Goal: Information Seeking & Learning: Learn about a topic

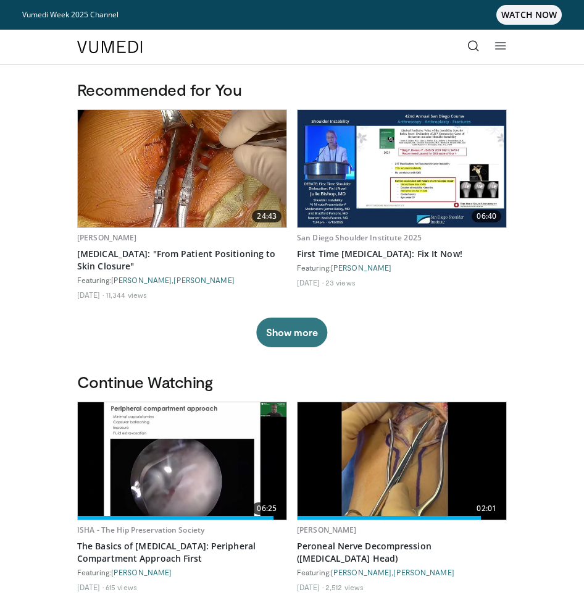
click at [469, 42] on icon at bounding box center [473, 46] width 12 height 12
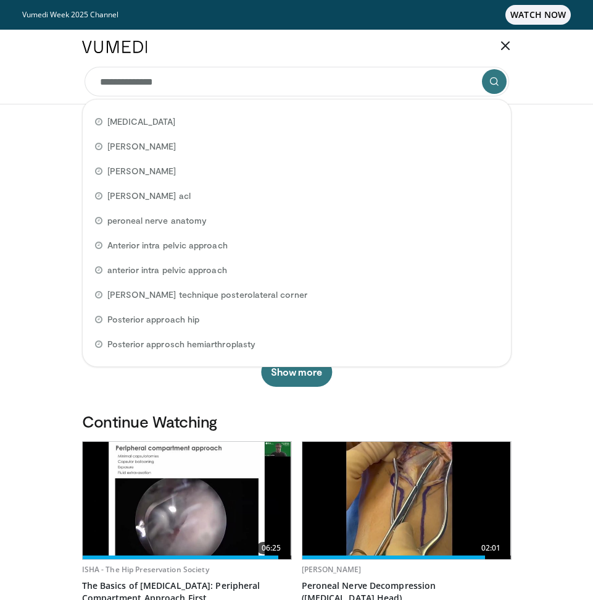
type input "**********"
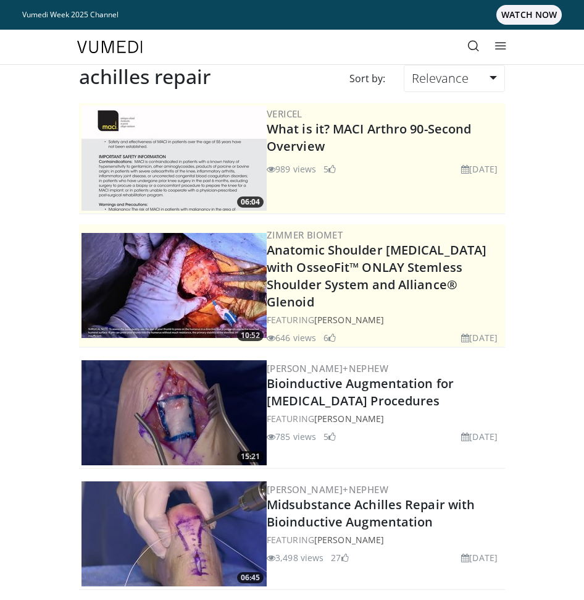
click at [478, 45] on icon at bounding box center [473, 46] width 12 height 12
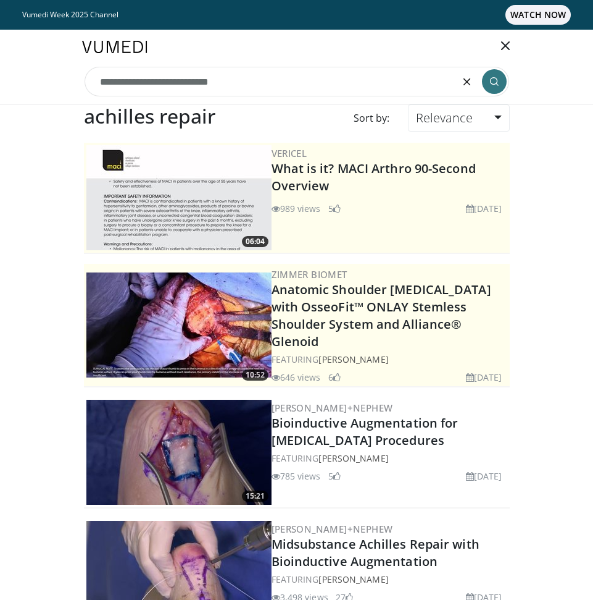
type input "**********"
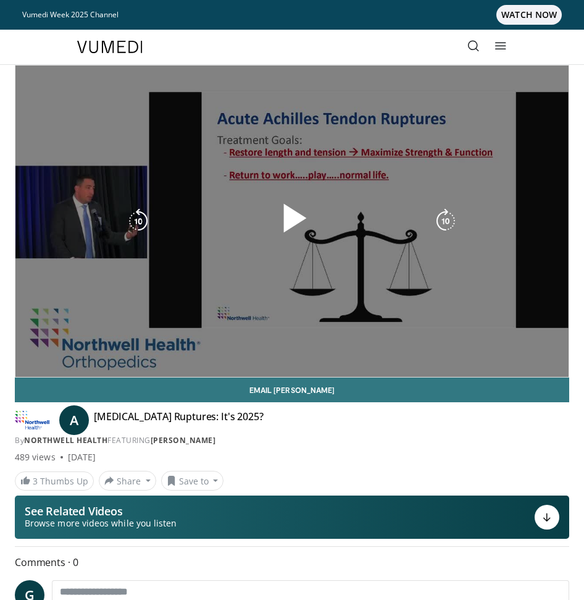
click at [292, 221] on span "Video Player" at bounding box center [292, 221] width 0 height 0
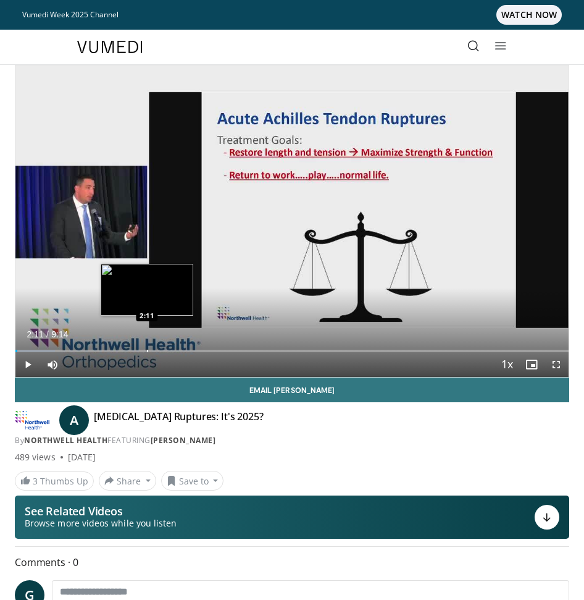
click at [147, 350] on div "Progress Bar" at bounding box center [147, 350] width 1 height 2
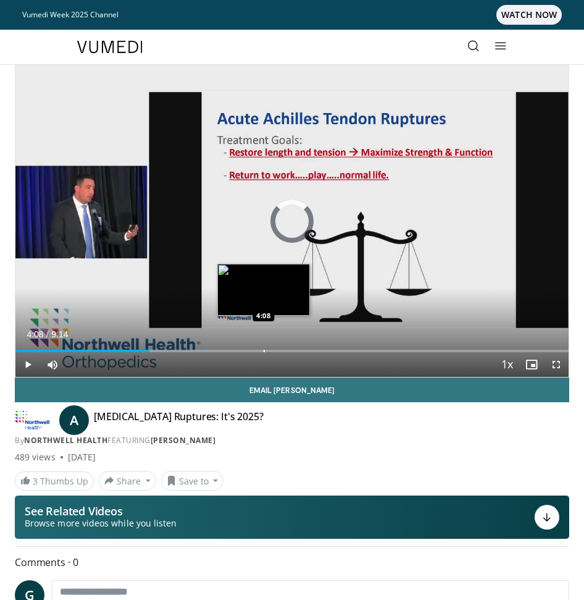
click at [264, 350] on div "Progress Bar" at bounding box center [264, 350] width 1 height 2
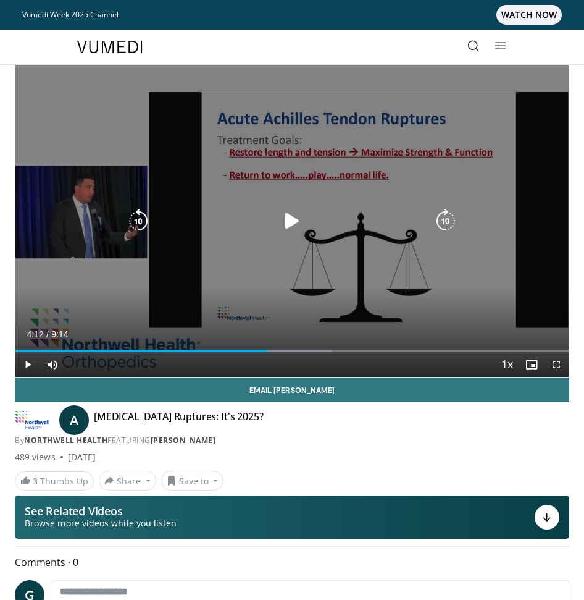
click at [381, 348] on div "Loaded : 57.29% 4:12 6:06" at bounding box center [291, 346] width 553 height 12
click at [443, 269] on div "10 seconds Tap to unmute" at bounding box center [291, 220] width 553 height 311
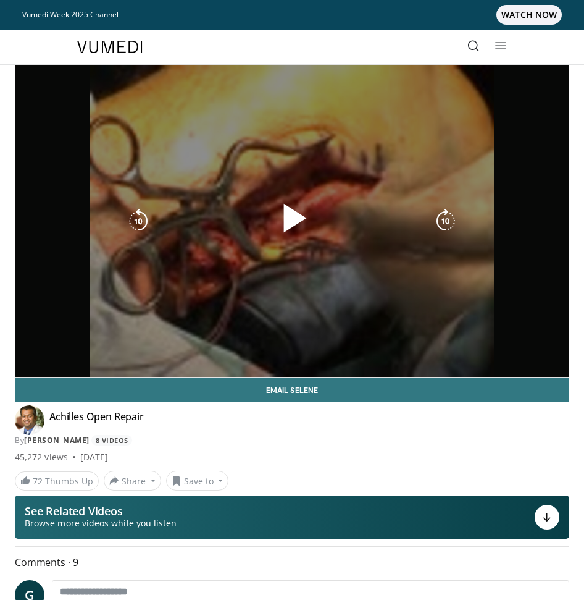
click at [409, 161] on div "10 seconds Tap to unmute" at bounding box center [291, 220] width 553 height 311
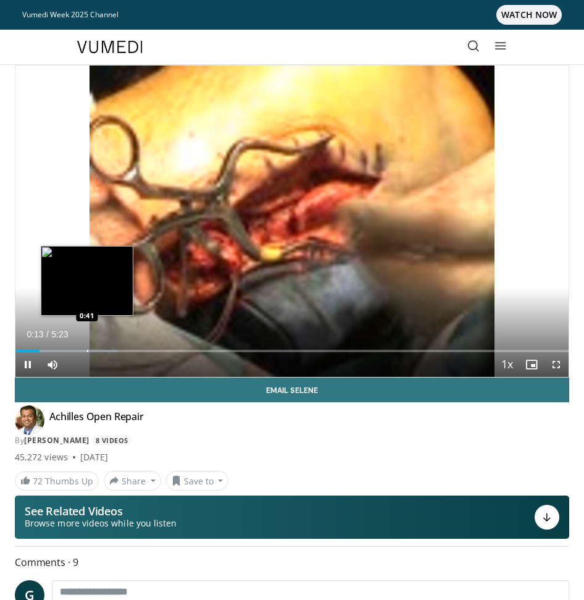
click at [87, 351] on div "Progress Bar" at bounding box center [87, 350] width 1 height 2
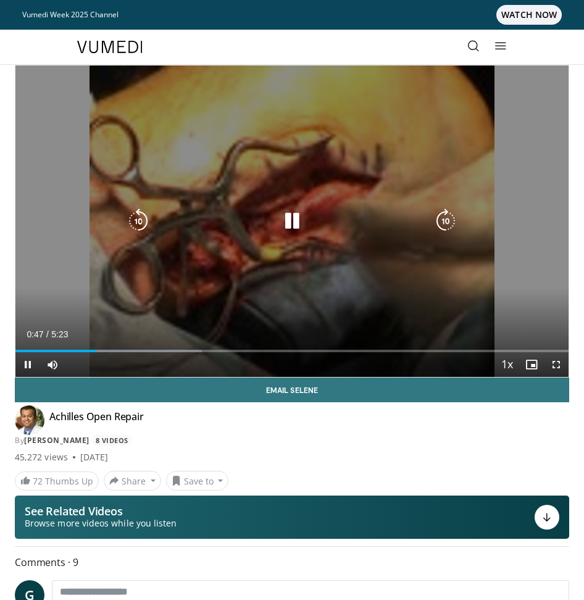
click at [38, 349] on div "Loaded : 33.68% 0:47 0:13" at bounding box center [291, 346] width 553 height 12
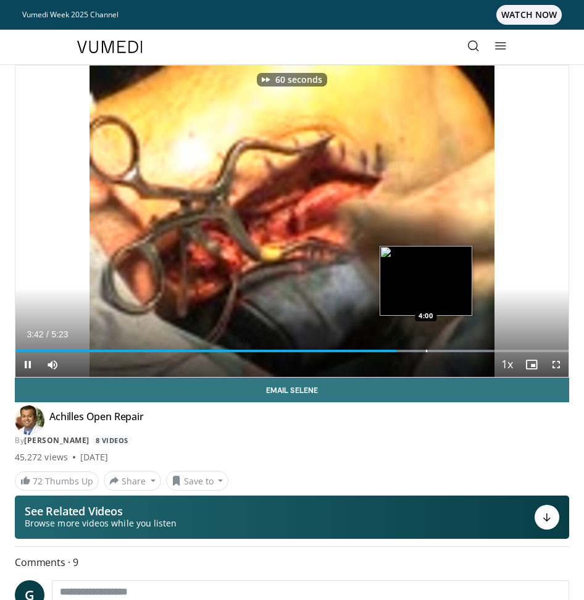
click at [434, 348] on div "Loaded : 86.46% 3:42 4:00" at bounding box center [291, 346] width 553 height 12
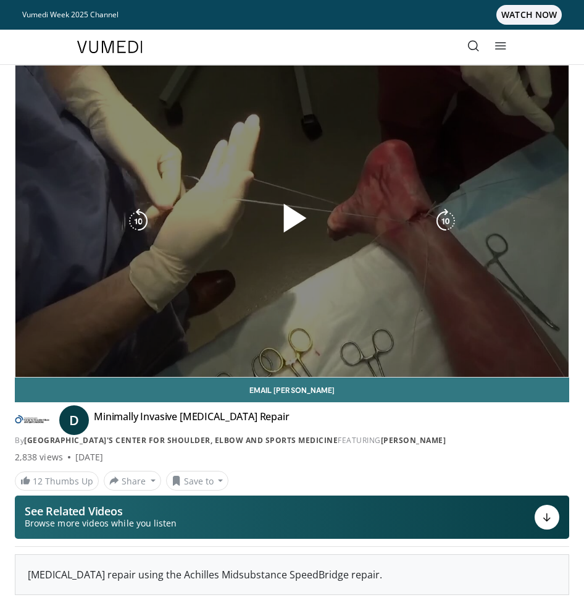
click at [410, 202] on div "10 seconds Tap to unmute" at bounding box center [291, 220] width 553 height 311
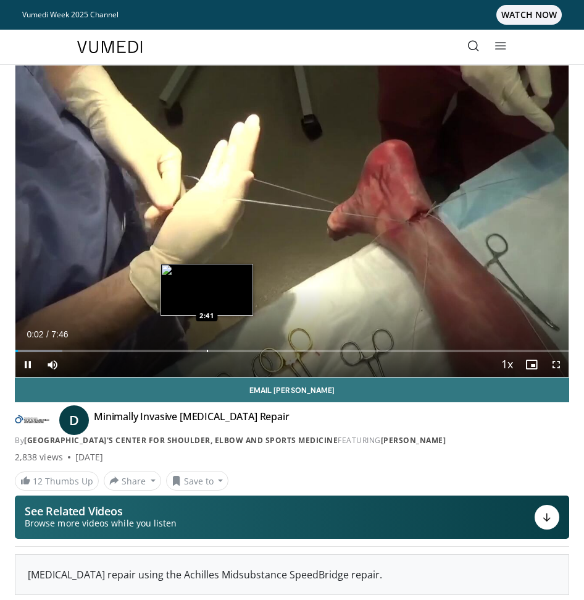
click at [207, 350] on div "Loaded : 8.49% 0:02 2:41" at bounding box center [291, 350] width 553 height 2
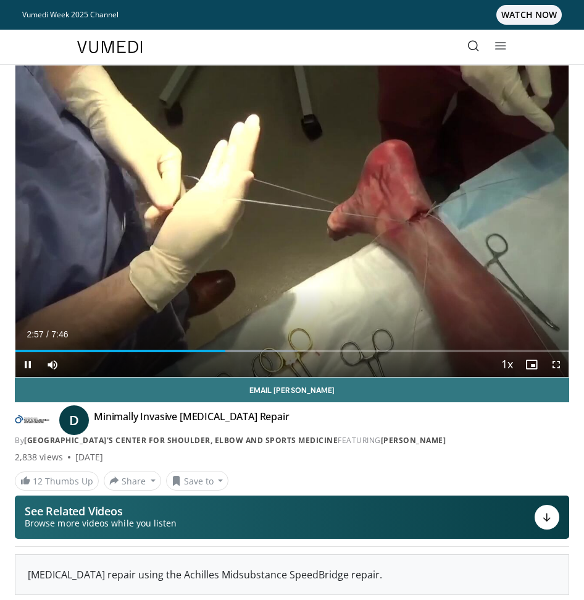
click at [286, 353] on div "Current Time 2:57 / Duration 7:46 Pause Skip Backward Skip Forward Mute Loaded …" at bounding box center [291, 364] width 553 height 25
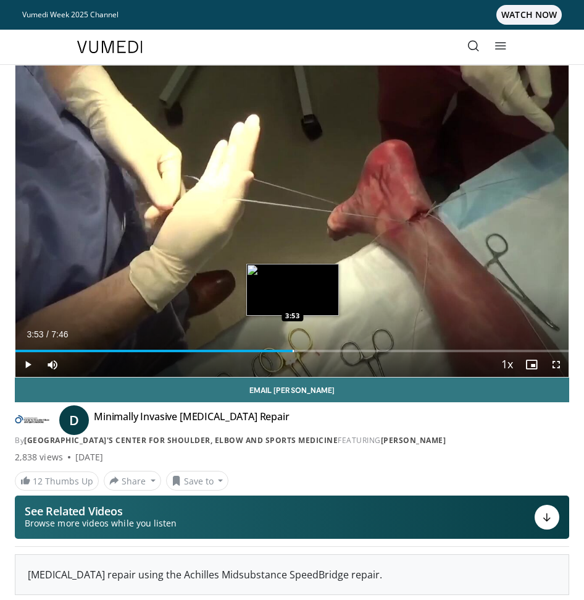
click at [293, 351] on div "Progress Bar" at bounding box center [293, 350] width 1 height 2
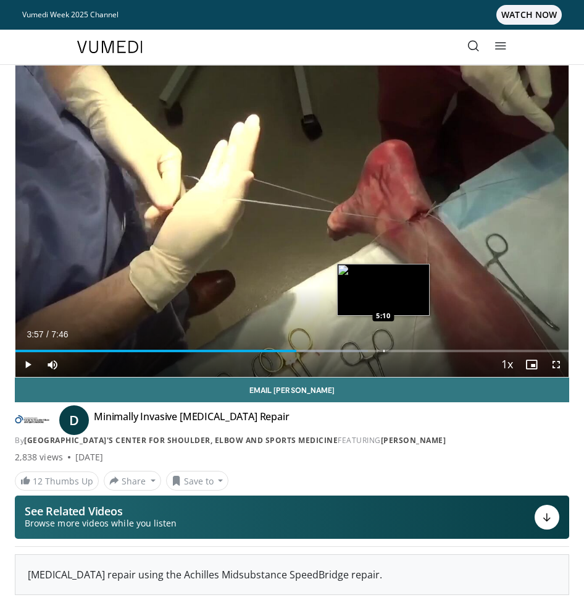
click at [384, 350] on div "Loaded : 63.77% 3:57 5:10" at bounding box center [291, 350] width 553 height 2
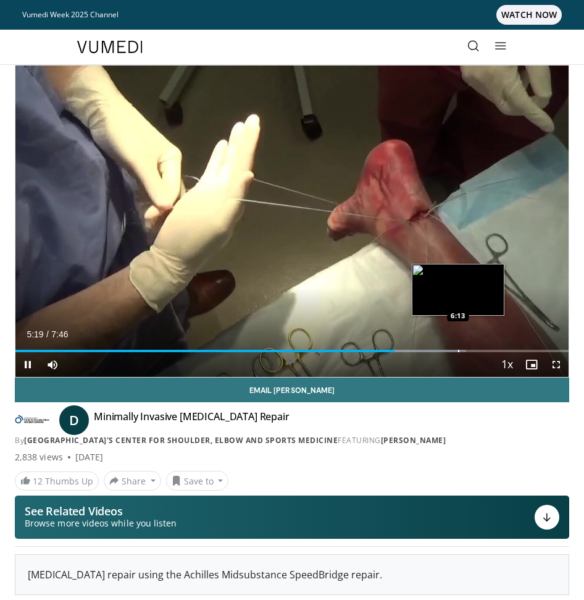
click at [458, 349] on div "Loaded : 81.52% 5:20 6:13" at bounding box center [291, 346] width 553 height 12
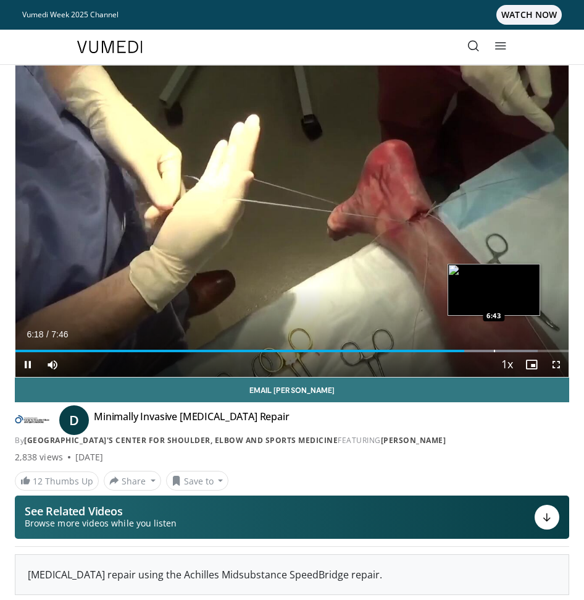
click at [494, 351] on div "Progress Bar" at bounding box center [494, 350] width 1 height 2
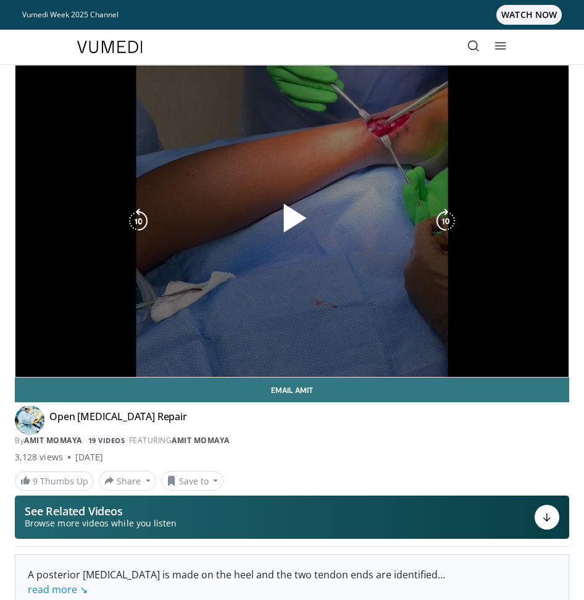
click at [292, 221] on span "Video Player" at bounding box center [292, 221] width 0 height 0
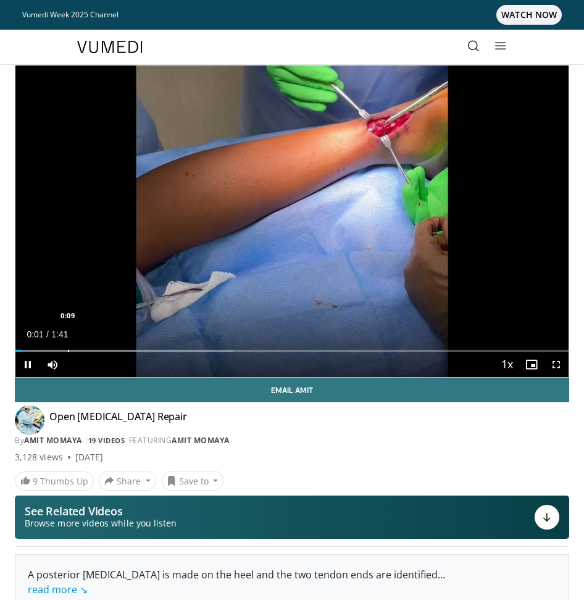
click at [68, 347] on div "Loaded : 39.39% 0:01 0:09" at bounding box center [291, 346] width 553 height 12
click at [563, 365] on span "Video Player" at bounding box center [556, 364] width 25 height 25
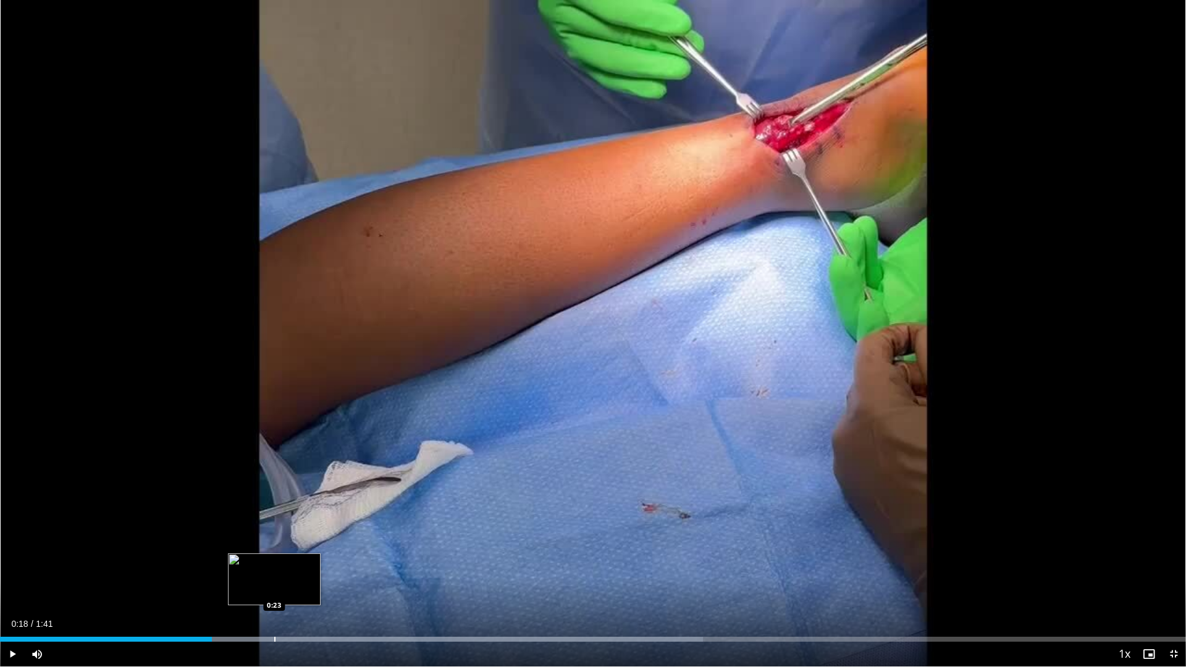
click at [275, 599] on div "Loaded : 59.27% 0:18 0:23" at bounding box center [593, 636] width 1186 height 12
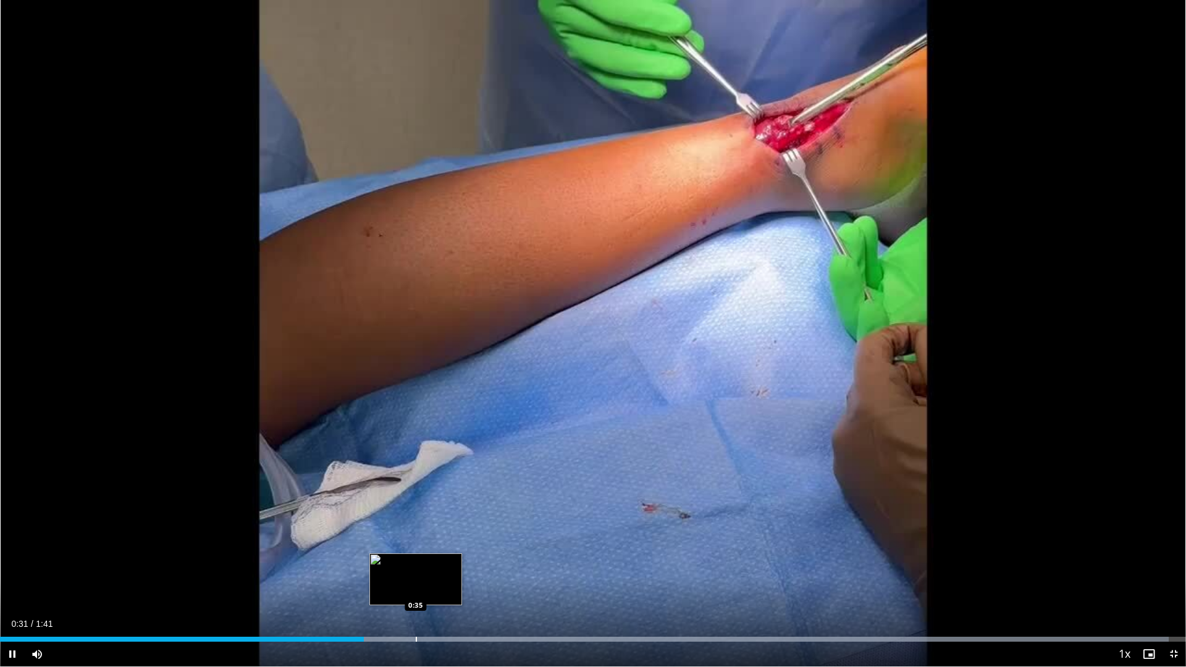
click at [416, 599] on div "Progress Bar" at bounding box center [416, 639] width 1 height 5
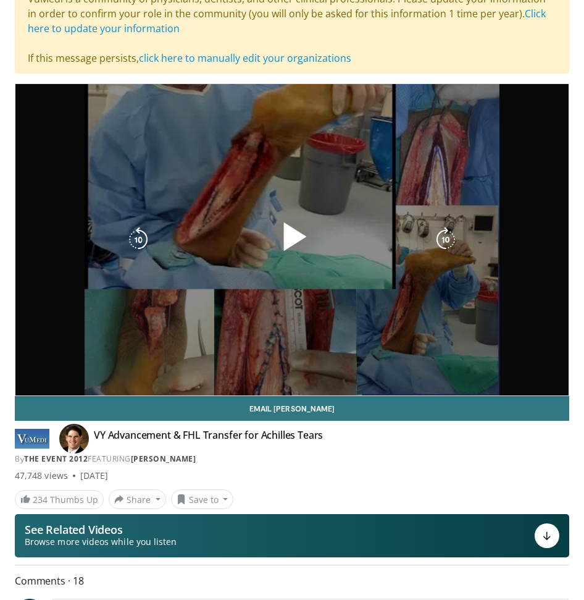
scroll to position [30, 0]
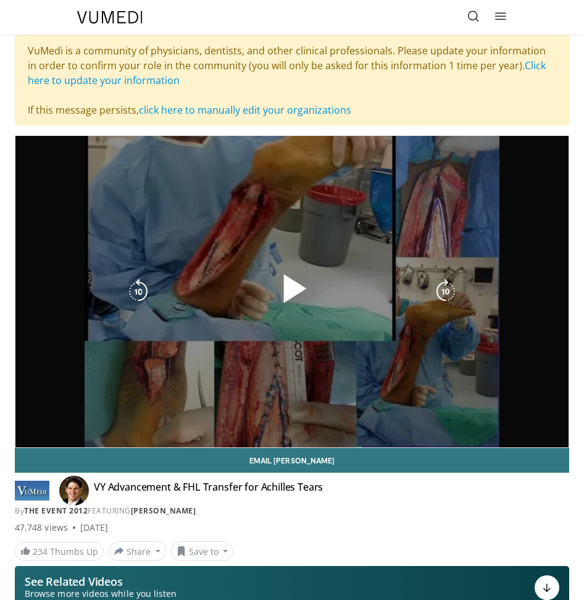
click at [292, 291] on span "Video Player" at bounding box center [292, 291] width 0 height 0
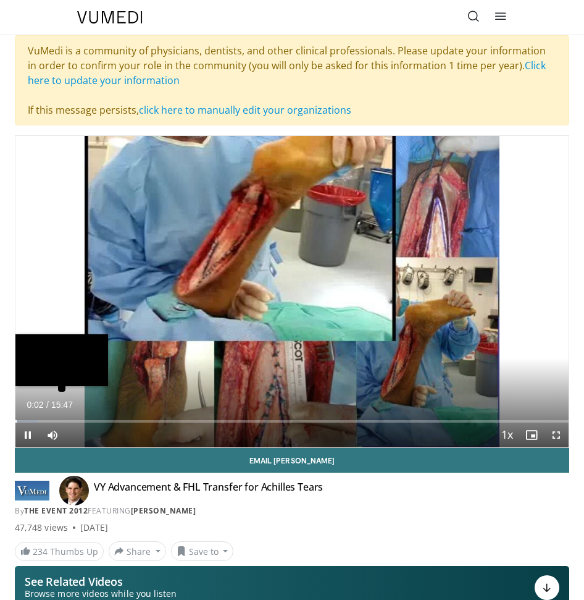
click at [169, 422] on div "Current Time 0:02 / Duration 15:47 Pause Skip Backward Skip Forward Mute Loaded…" at bounding box center [291, 434] width 553 height 25
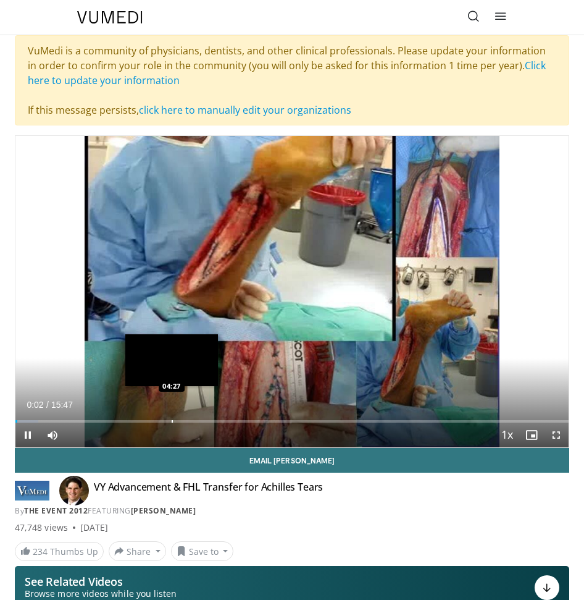
click at [176, 422] on div "Loaded : 4.18% 00:02 04:27" at bounding box center [291, 421] width 553 height 2
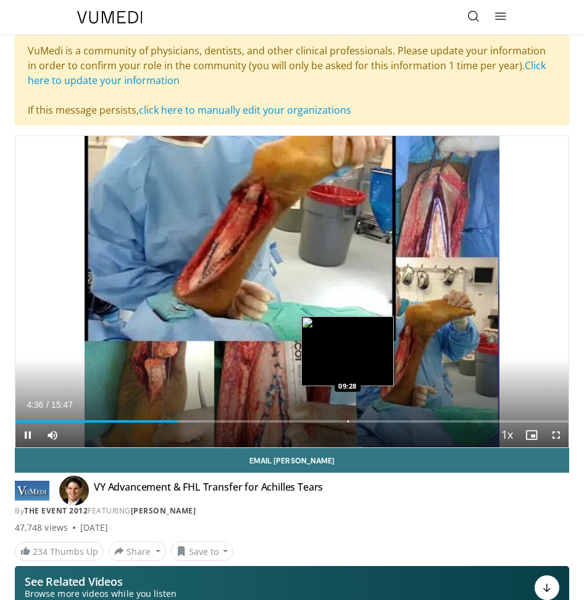
click at [348, 421] on div "Progress Bar" at bounding box center [348, 421] width 1 height 2
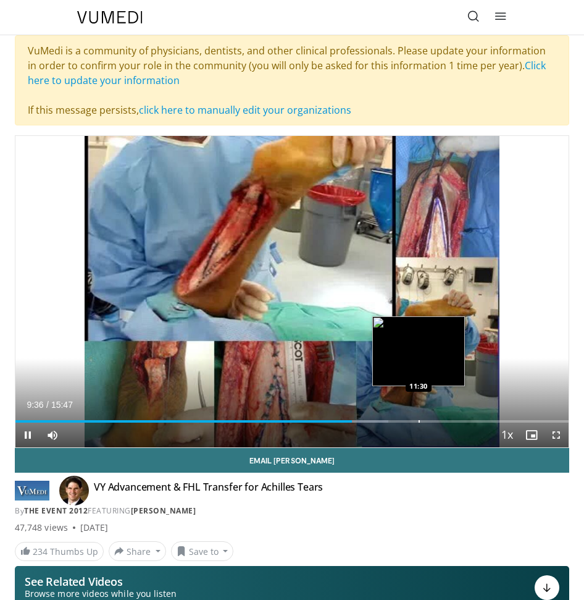
click at [419, 421] on div "Progress Bar" at bounding box center [419, 421] width 1 height 2
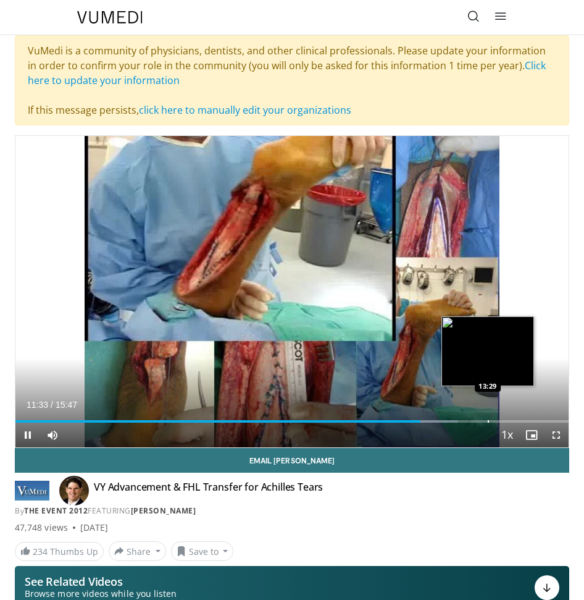
click at [488, 419] on div "Loaded : 80.07% 11:33 13:29" at bounding box center [291, 417] width 553 height 12
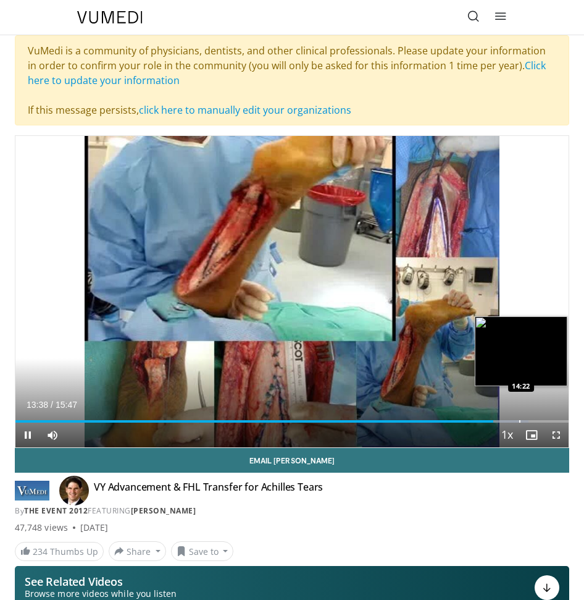
click at [519, 420] on div "Loaded : 92.72% 13:38 14:22" at bounding box center [291, 417] width 553 height 12
